Goal: Find specific page/section: Find specific page/section

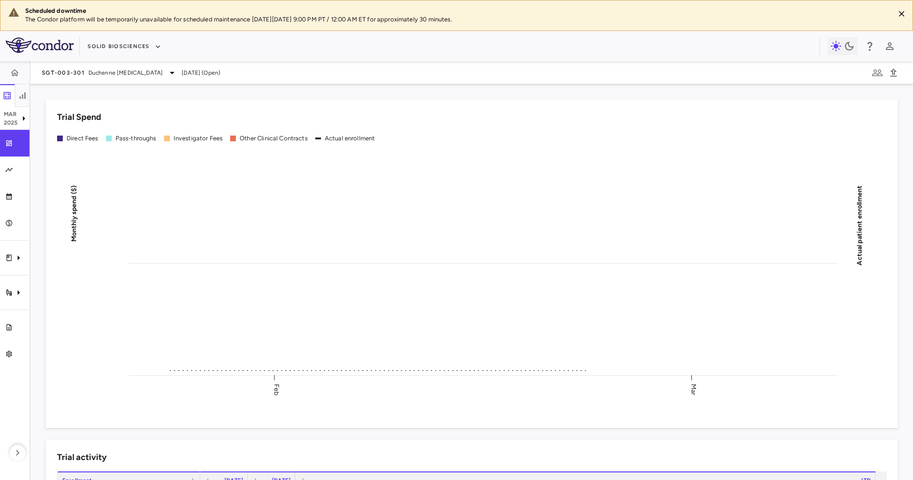
click at [910, 7] on div "Scheduled downtime The Condor platform will be temporarily unavailable for sche…" at bounding box center [456, 15] width 913 height 31
click at [891, 11] on div at bounding box center [898, 15] width 22 height 24
click at [894, 12] on div at bounding box center [898, 15] width 22 height 24
click at [909, 10] on div "Scheduled downtime The Condor platform will be temporarily unavailable for sche…" at bounding box center [456, 15] width 913 height 31
click at [904, 10] on icon "Close" at bounding box center [902, 14] width 10 height 10
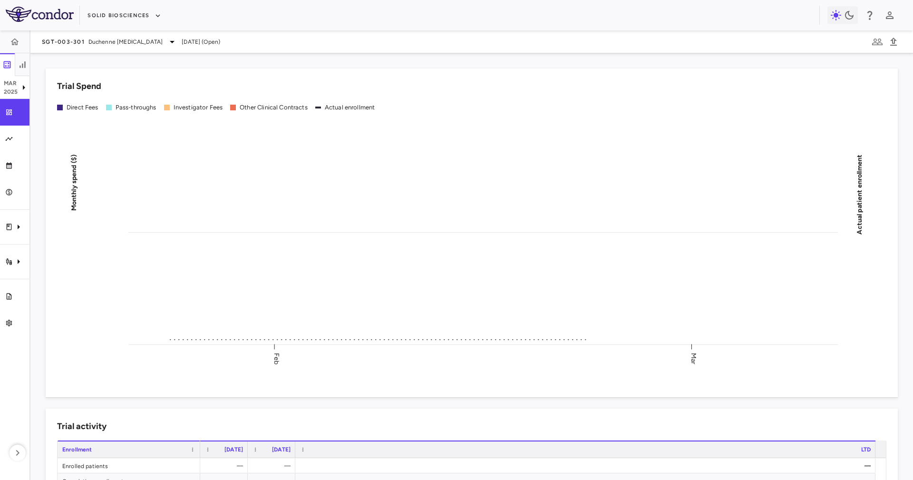
click at [25, 206] on aside "[DATE] Trial dashboard Analytics Financial close Journal entry Clinical expense…" at bounding box center [15, 254] width 30 height 449
click at [485, 2] on div "Solid Biosciences" at bounding box center [456, 15] width 913 height 30
click at [108, 35] on div "SGT-003-301 Duchenne [MEDICAL_DATA] [DATE] (Open)" at bounding box center [471, 41] width 883 height 23
click at [117, 42] on span "Duchenne [MEDICAL_DATA]" at bounding box center [125, 42] width 74 height 9
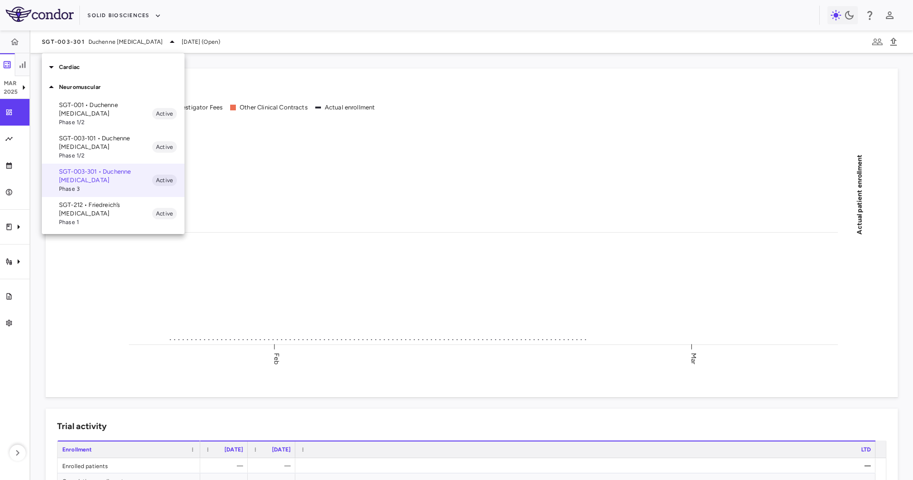
click at [0, 192] on div at bounding box center [456, 240] width 913 height 480
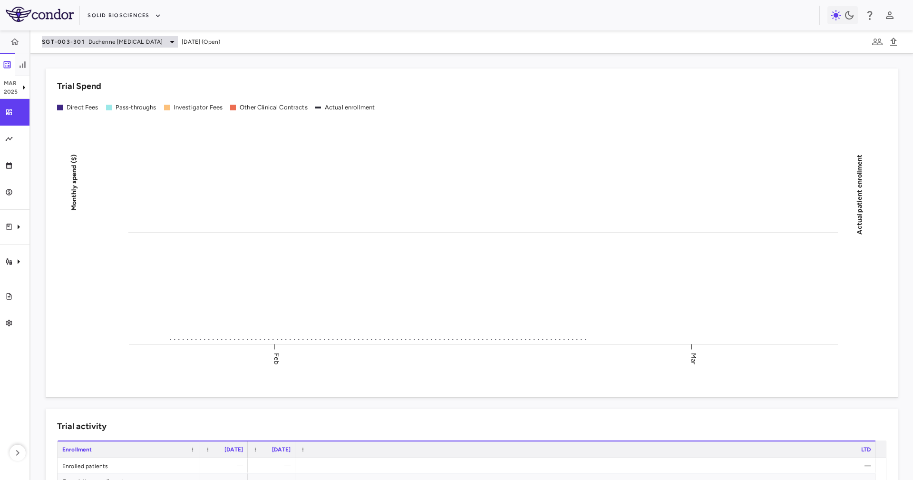
click at [89, 46] on div "SGT-003-301 Duchenne [MEDICAL_DATA]" at bounding box center [110, 41] width 136 height 11
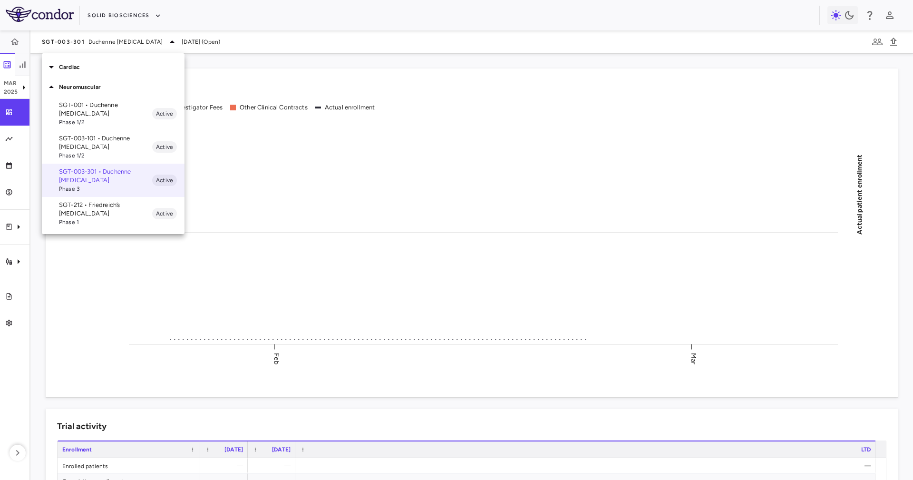
click at [82, 207] on p "SGT-212 • Friedreich’s [MEDICAL_DATA]" at bounding box center [105, 209] width 93 height 17
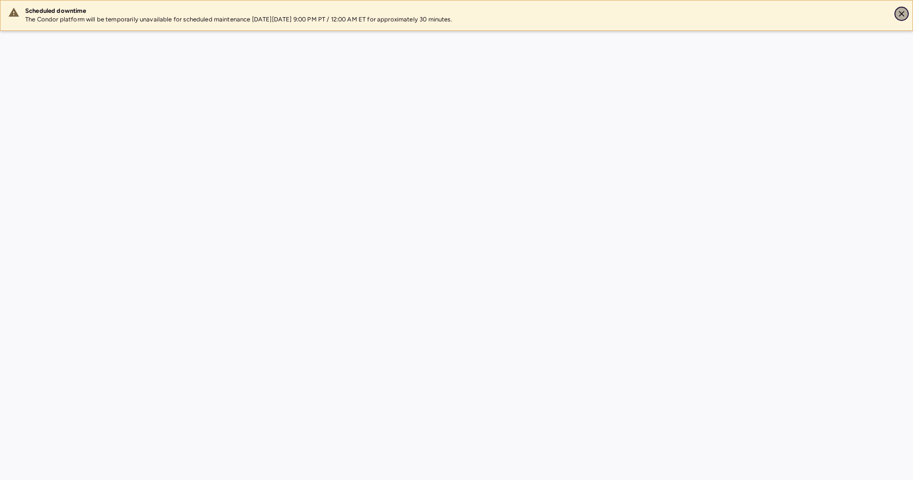
drag, startPoint x: 902, startPoint y: 19, endPoint x: 902, endPoint y: 13, distance: 5.7
click at [902, 19] on button "Close" at bounding box center [902, 14] width 14 height 14
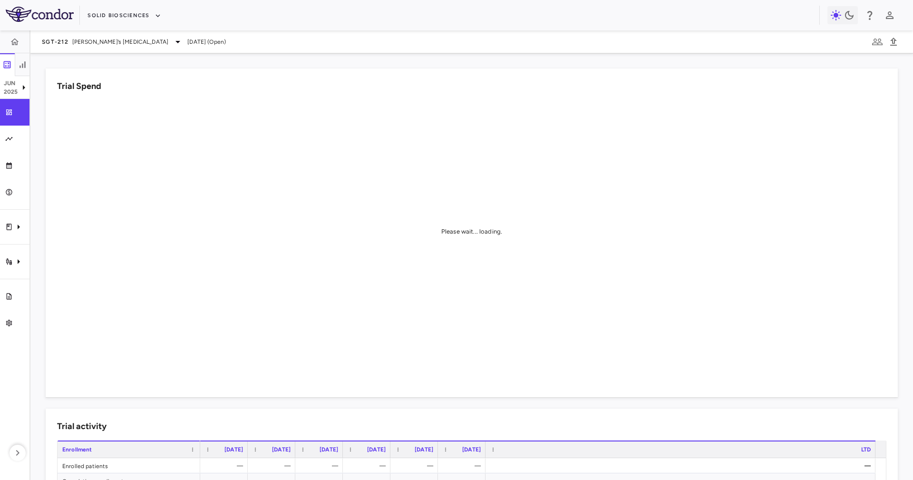
click at [10, 211] on aside "Jun 2025 Trial dashboard Analytics Financial close Journal entry Clinical expen…" at bounding box center [15, 254] width 30 height 449
click at [25, 238] on div "Clinical expenses" at bounding box center [14, 227] width 29 height 27
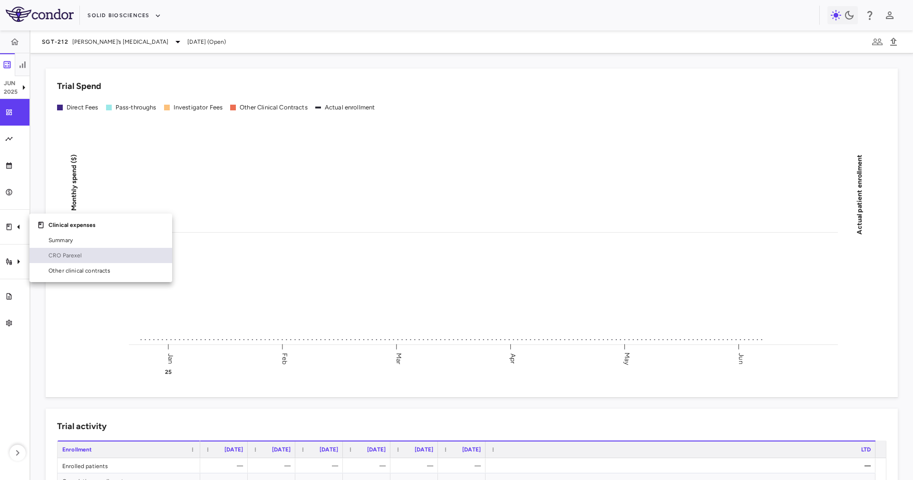
click at [48, 254] on div "CRO Parexel" at bounding box center [106, 255] width 118 height 9
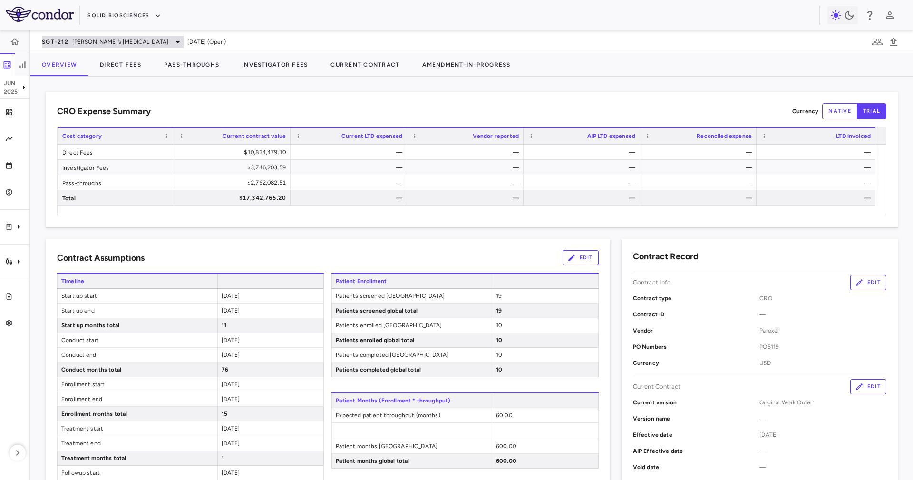
click at [87, 38] on span "[PERSON_NAME]’s [MEDICAL_DATA]" at bounding box center [120, 42] width 97 height 9
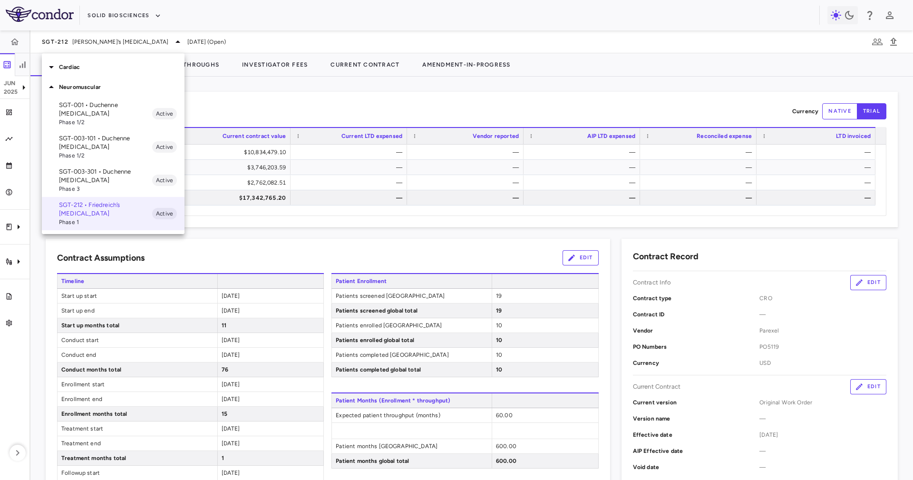
click at [106, 137] on p "SGT-003-101 • Duchenne [MEDICAL_DATA]" at bounding box center [105, 142] width 93 height 17
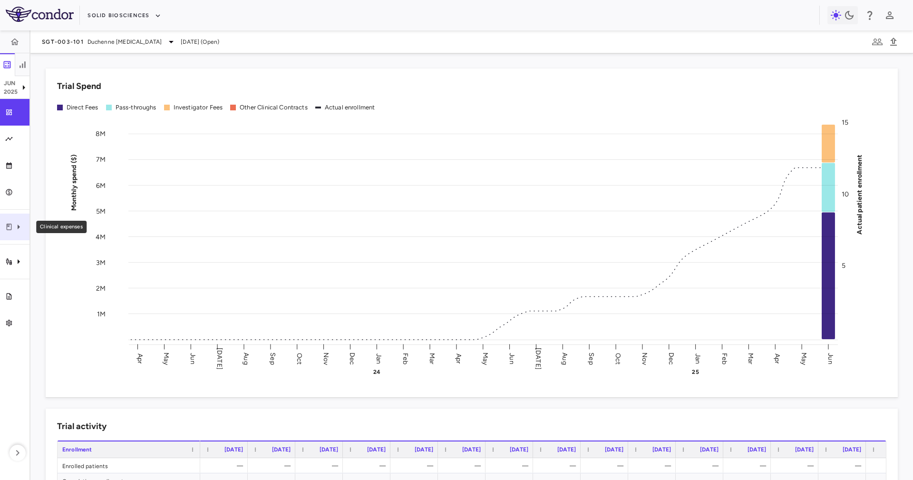
click at [13, 228] on div "Clinical expenses" at bounding box center [14, 227] width 29 height 27
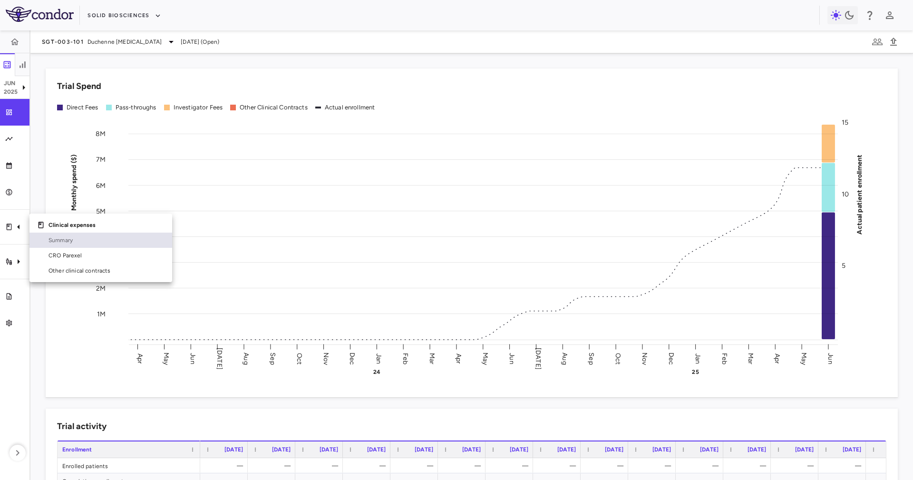
click at [67, 246] on link "Summary" at bounding box center [100, 240] width 143 height 15
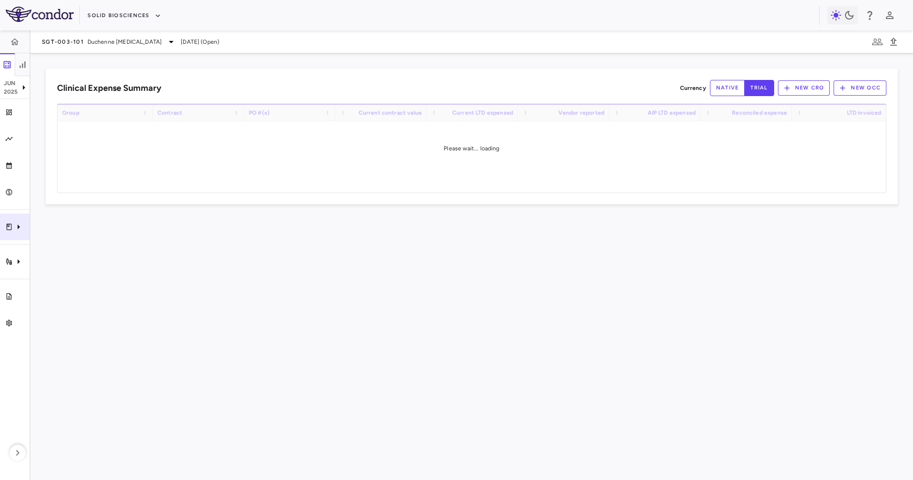
click at [21, 229] on icon "Clinical expenses" at bounding box center [18, 226] width 11 height 11
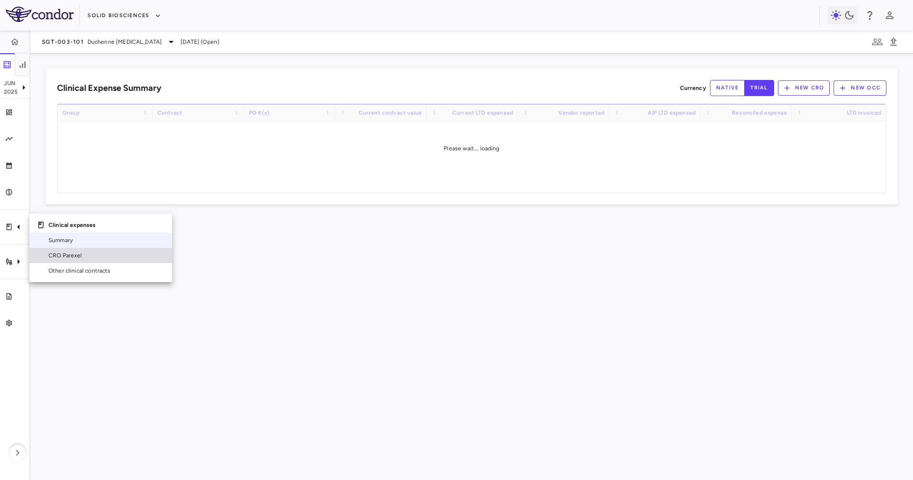
click at [51, 252] on span "CRO Parexel" at bounding box center [107, 255] width 116 height 9
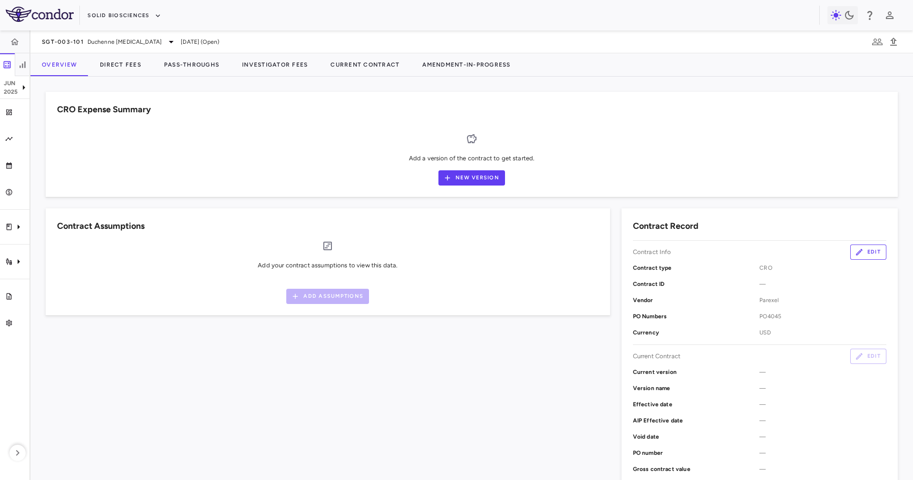
click at [327, 107] on div "CRO Expense Summary" at bounding box center [472, 109] width 830 height 13
